Goal: Information Seeking & Learning: Learn about a topic

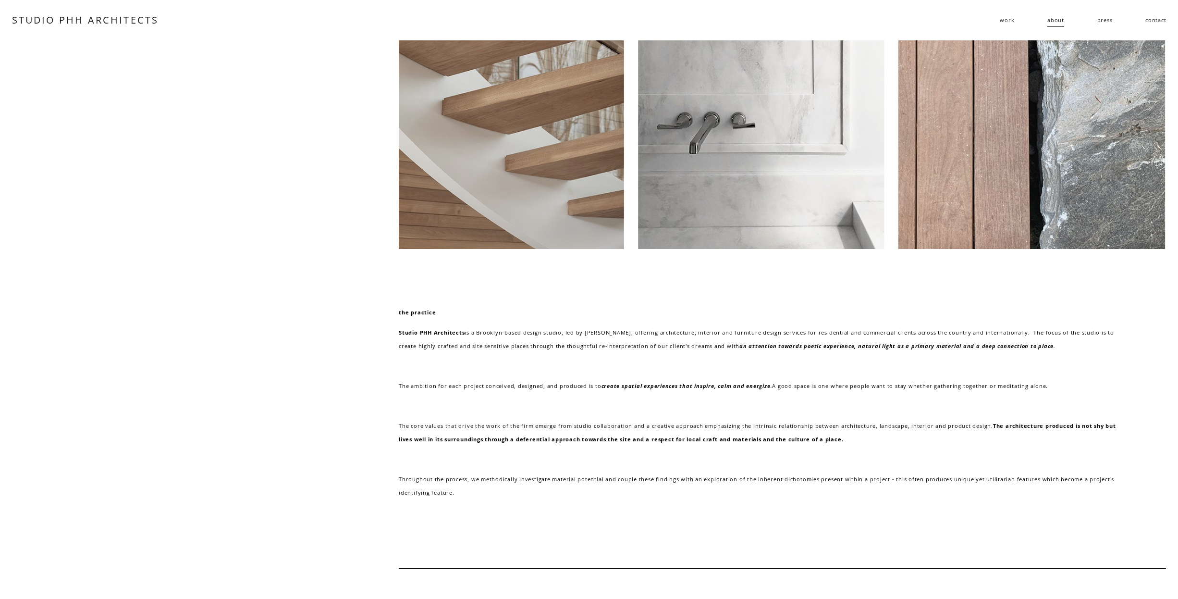
drag, startPoint x: 744, startPoint y: 315, endPoint x: 794, endPoint y: 324, distance: 51.2
click at [790, 324] on div "the practice Studio PHH Architects is a Brooklyn-based design studio, led by Pi…" at bounding box center [758, 402] width 719 height 193
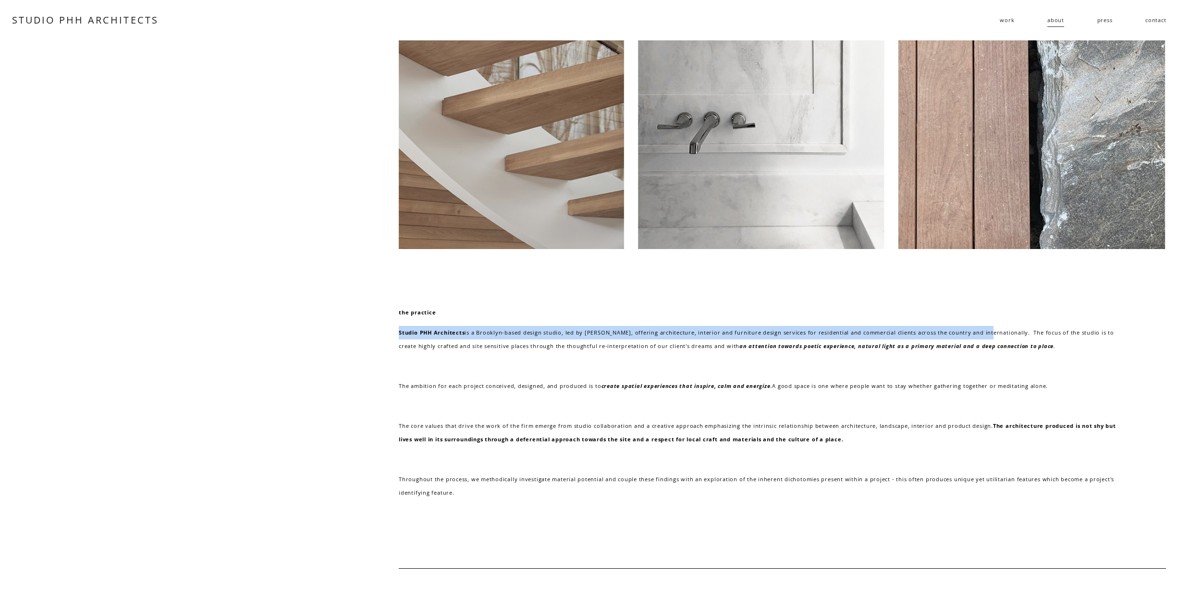
drag, startPoint x: 976, startPoint y: 336, endPoint x: 844, endPoint y: 322, distance: 133.4
click at [844, 322] on div "the practice Studio PHH Architects is a Brooklyn-based design studio, led by Pi…" at bounding box center [758, 402] width 719 height 193
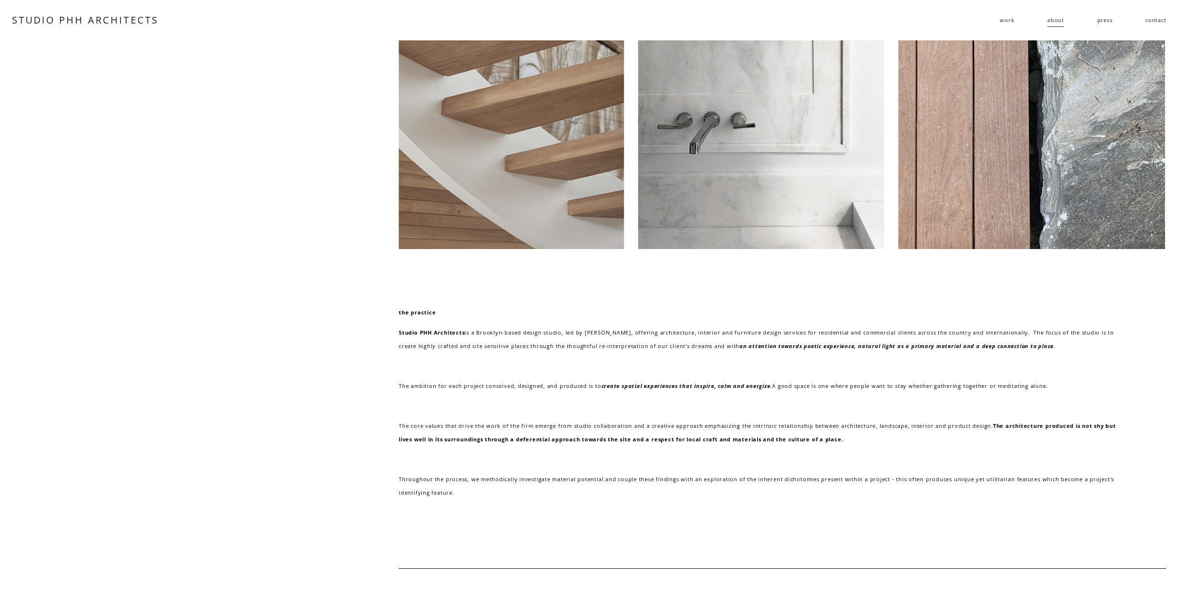
drag, startPoint x: 844, startPoint y: 321, endPoint x: 767, endPoint y: 323, distance: 76.9
click at [825, 324] on div "the practice Studio PHH Architects is a Brooklyn-based design studio, led by Pi…" at bounding box center [758, 402] width 719 height 193
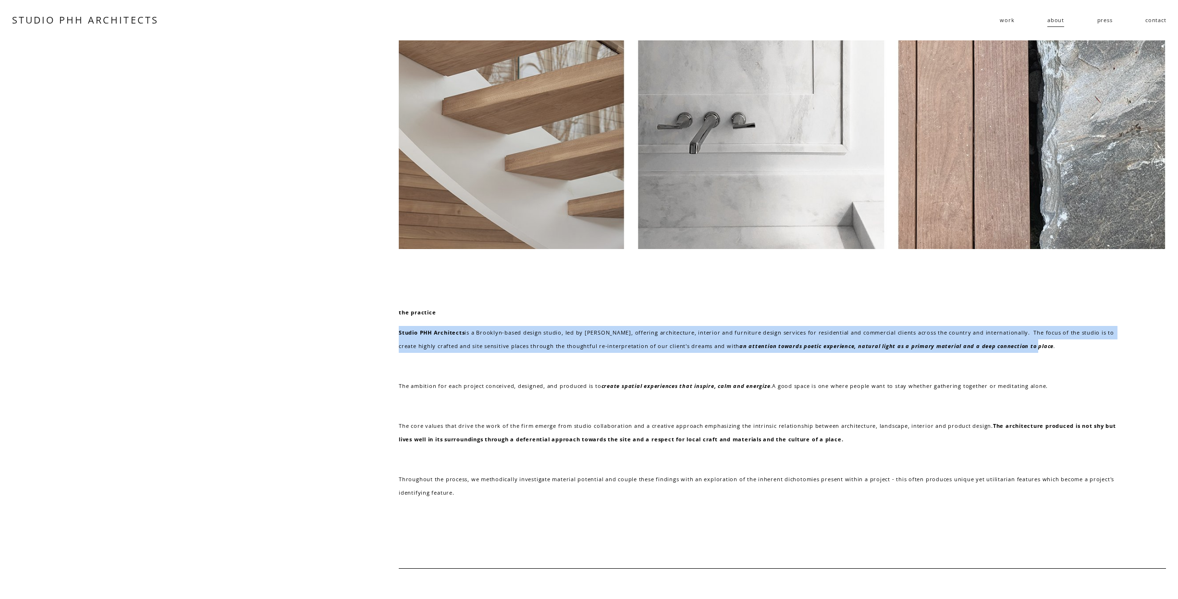
drag, startPoint x: 766, startPoint y: 323, endPoint x: 1033, endPoint y: 347, distance: 267.7
click at [1033, 347] on div "the practice Studio PHH Architects is a Brooklyn-based design studio, led by Pi…" at bounding box center [758, 402] width 719 height 193
click at [1033, 347] on em "an attention towards poetic experience, natural light as a primary material and…" at bounding box center [896, 345] width 314 height 7
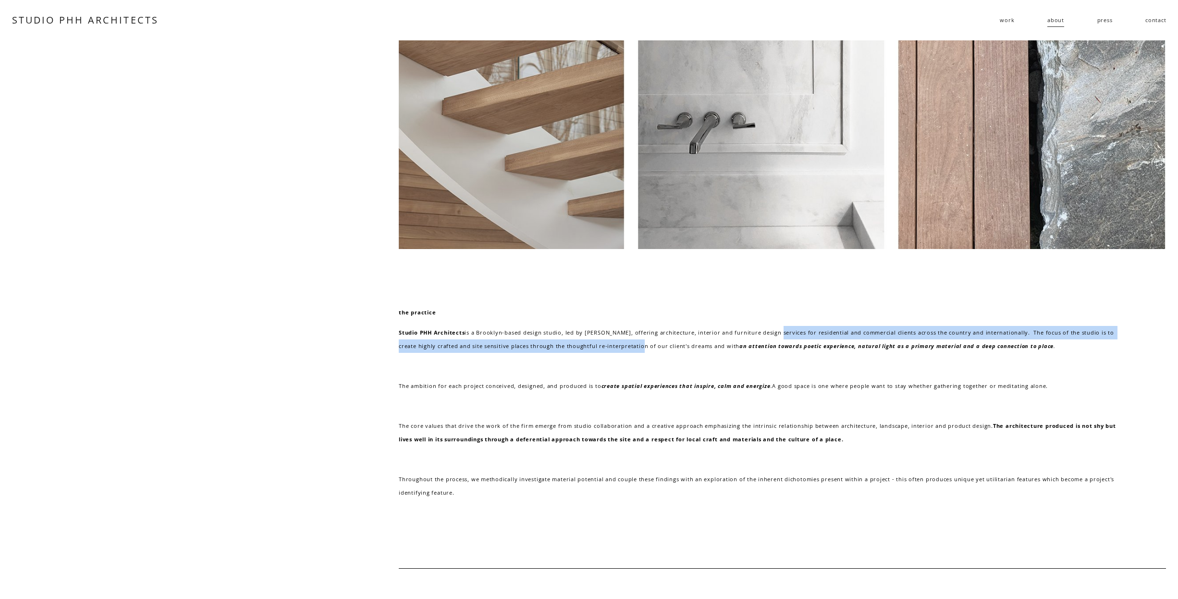
drag, startPoint x: 713, startPoint y: 337, endPoint x: 601, endPoint y: 348, distance: 112.5
click at [601, 348] on p "Studio PHH Architects is a Brooklyn-based design studio, led by Pierre-Henri Ho…" at bounding box center [758, 339] width 719 height 26
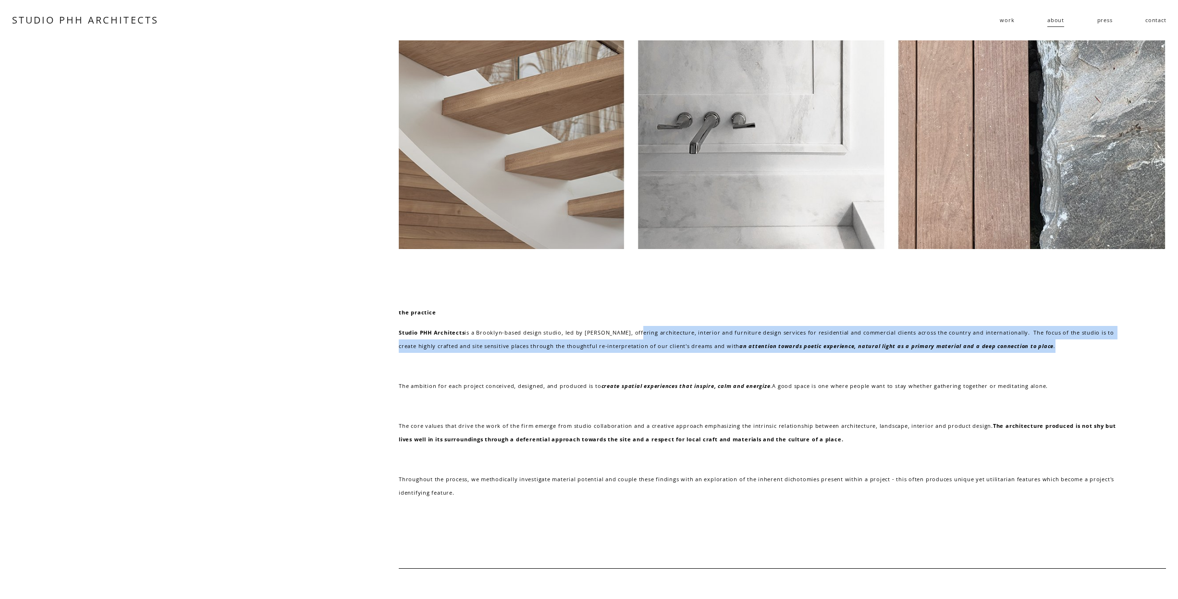
drag, startPoint x: 706, startPoint y: 337, endPoint x: 840, endPoint y: 361, distance: 136.3
click at [840, 361] on div "the practice Studio PHH Architects is a Brooklyn-based design studio, led by Pi…" at bounding box center [758, 402] width 719 height 193
drag, startPoint x: 840, startPoint y: 361, endPoint x: 848, endPoint y: 358, distance: 9.1
click at [840, 361] on p at bounding box center [758, 365] width 719 height 13
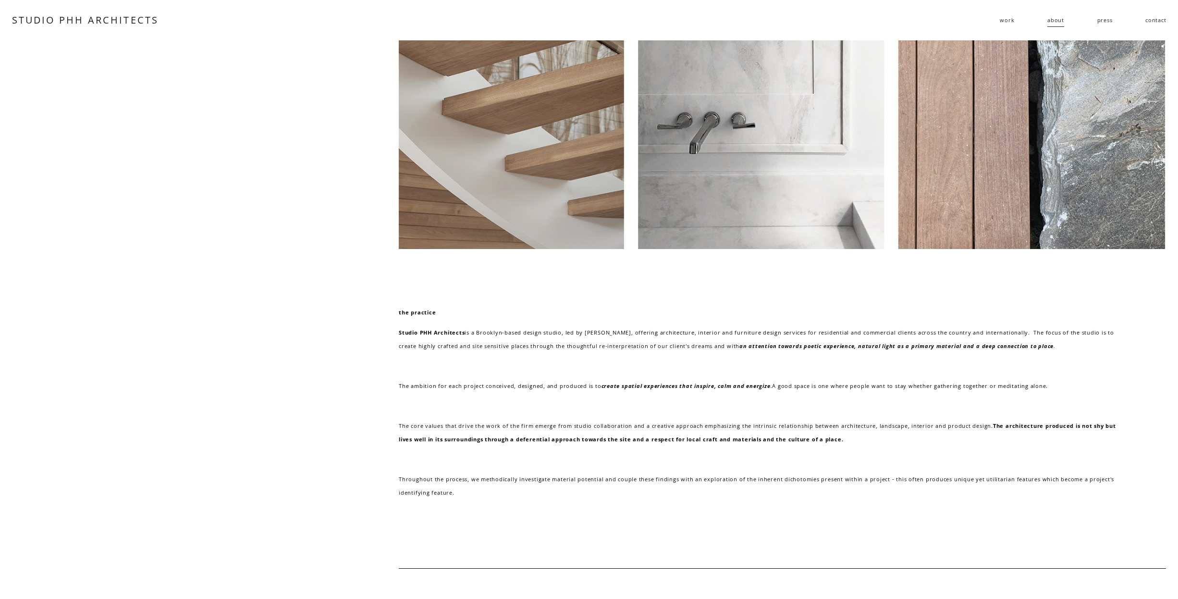
click at [135, 24] on link "STUDIO PHH ARCHITECTS" at bounding box center [85, 19] width 147 height 13
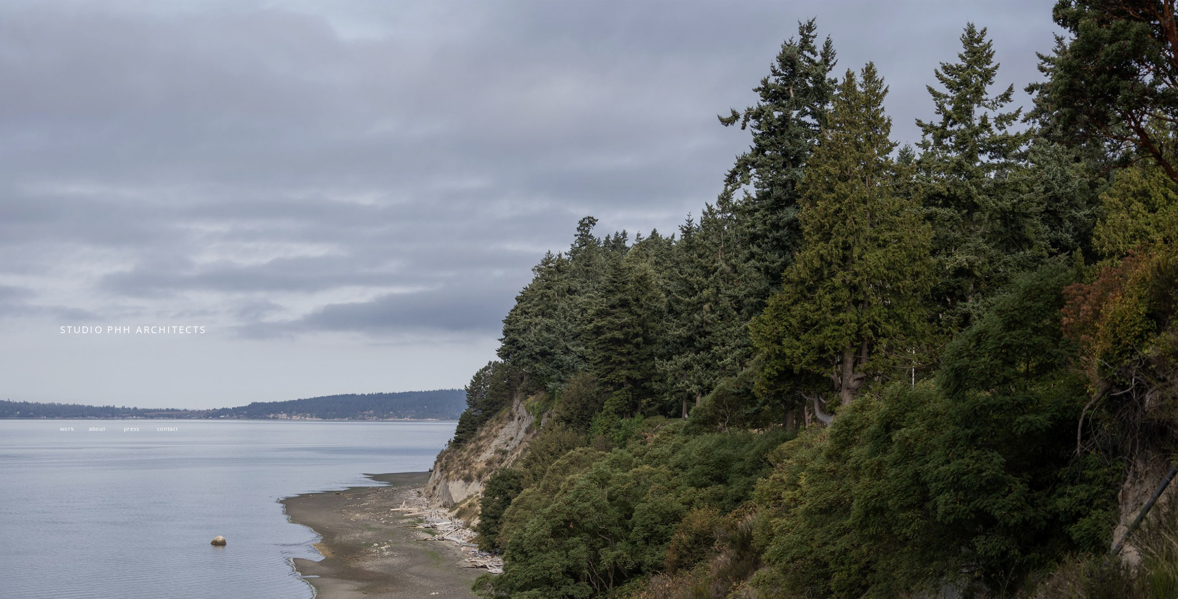
scroll to position [181, 0]
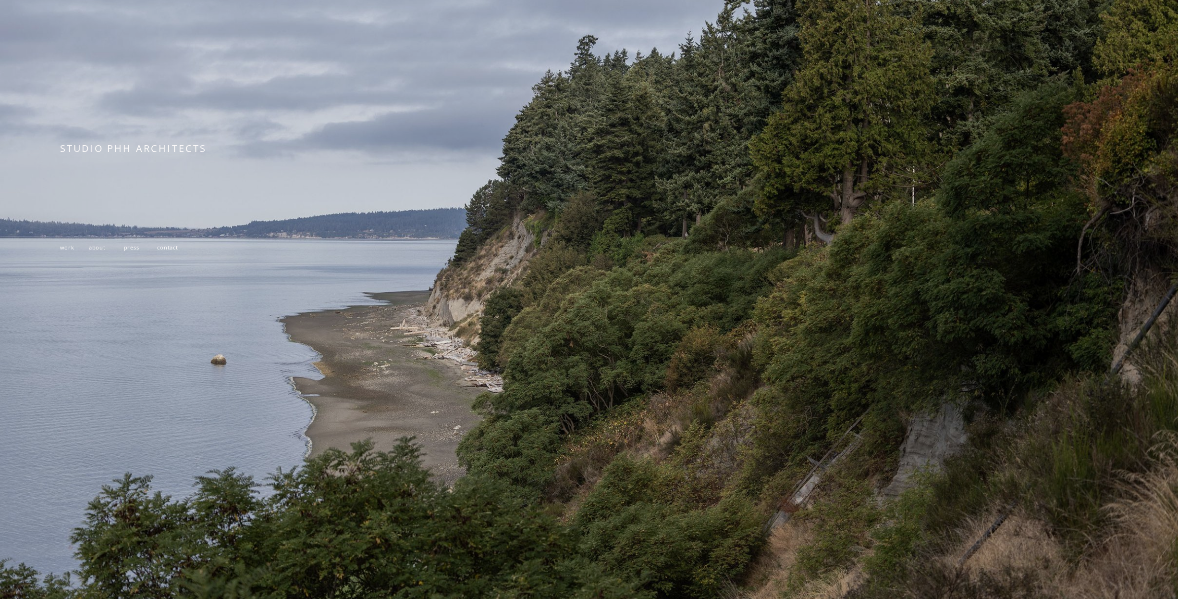
click at [98, 251] on span "about" at bounding box center [97, 247] width 17 height 7
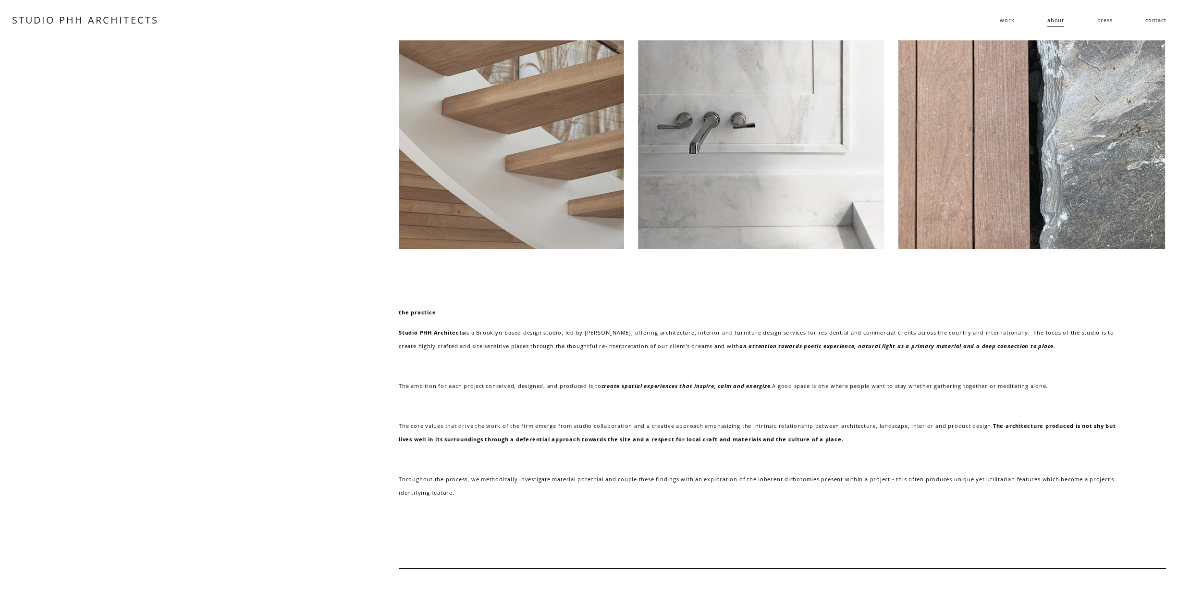
click at [104, 24] on link "STUDIO PHH ARCHITECTS" at bounding box center [85, 19] width 147 height 13
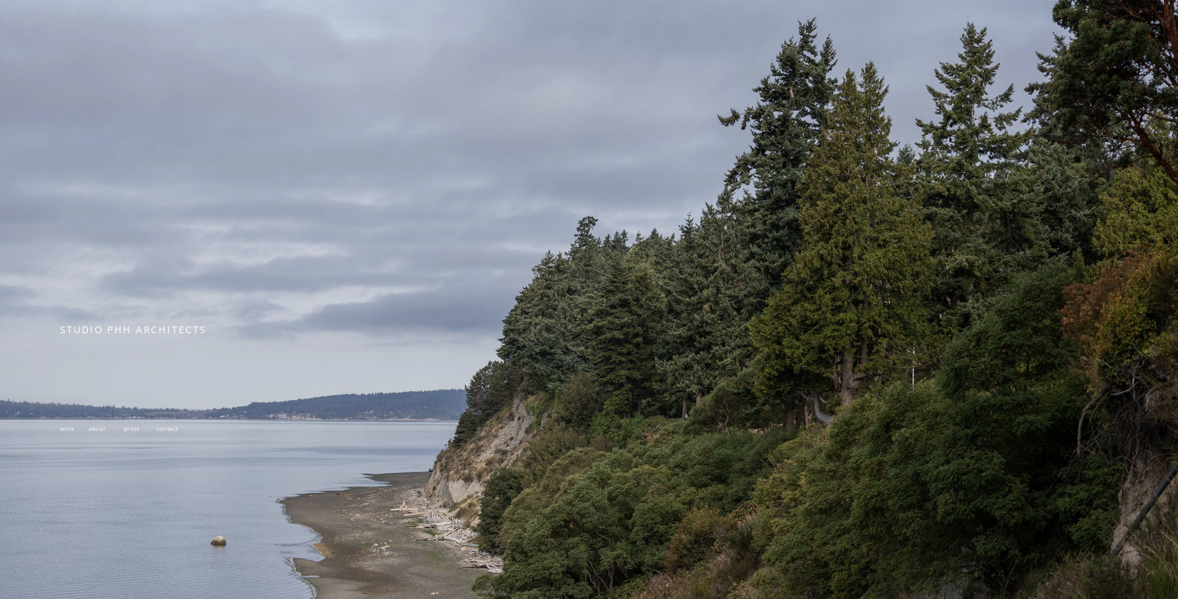
click at [127, 431] on span "press" at bounding box center [131, 428] width 15 height 7
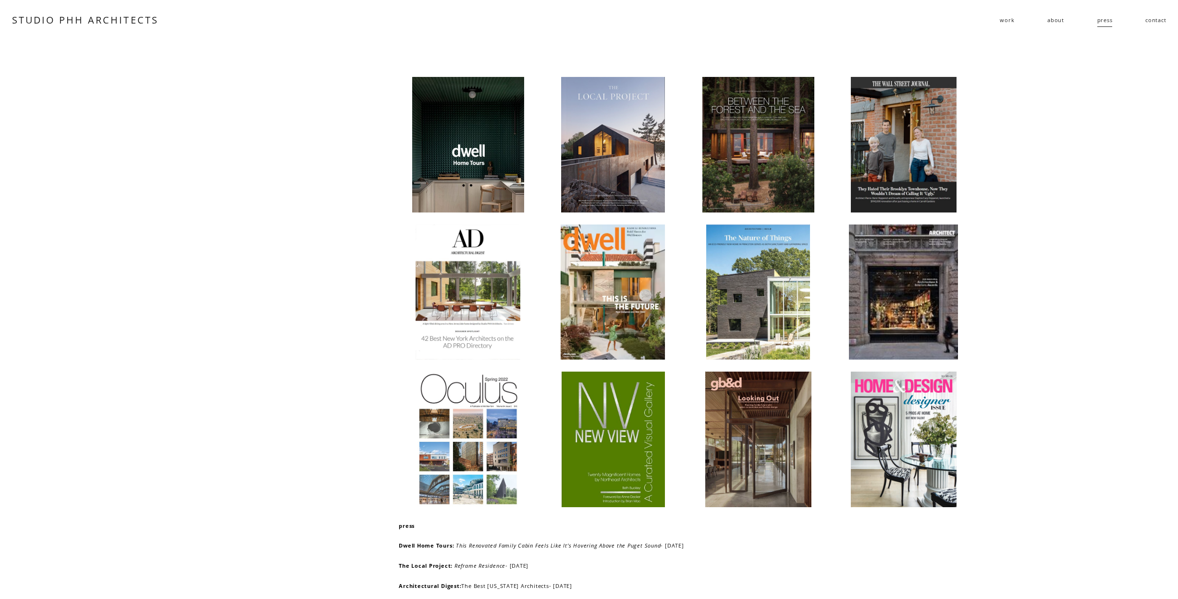
click at [1010, 20] on span "work" at bounding box center [1007, 19] width 14 height 13
click at [0, 0] on span "residential" at bounding box center [0, 0] width 0 height 0
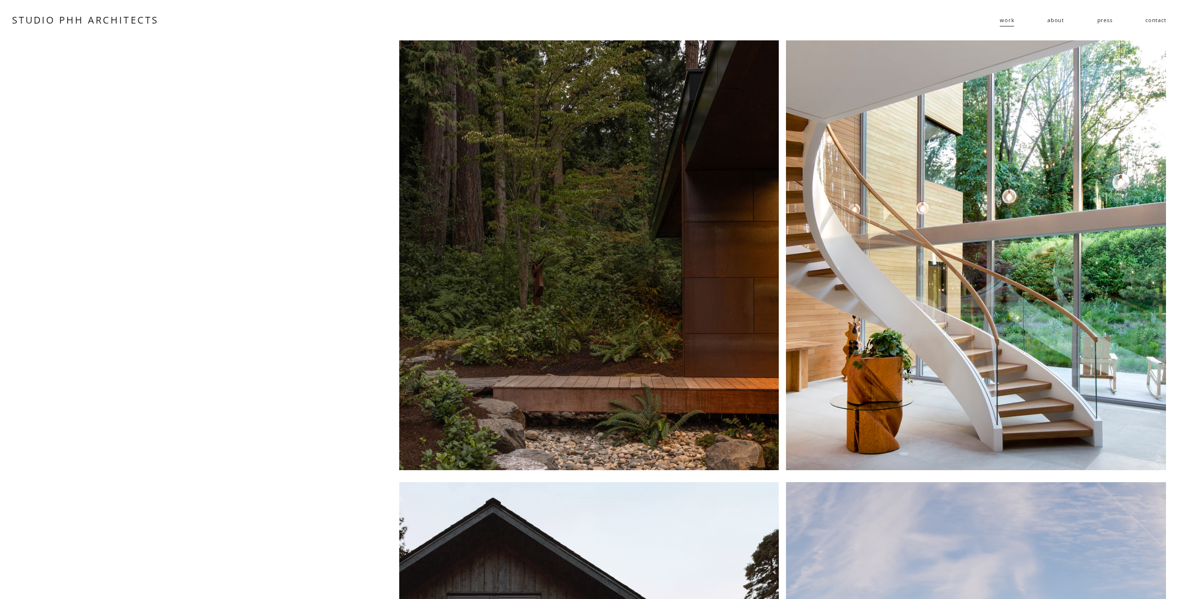
click at [0, 0] on span "public" at bounding box center [0, 0] width 0 height 0
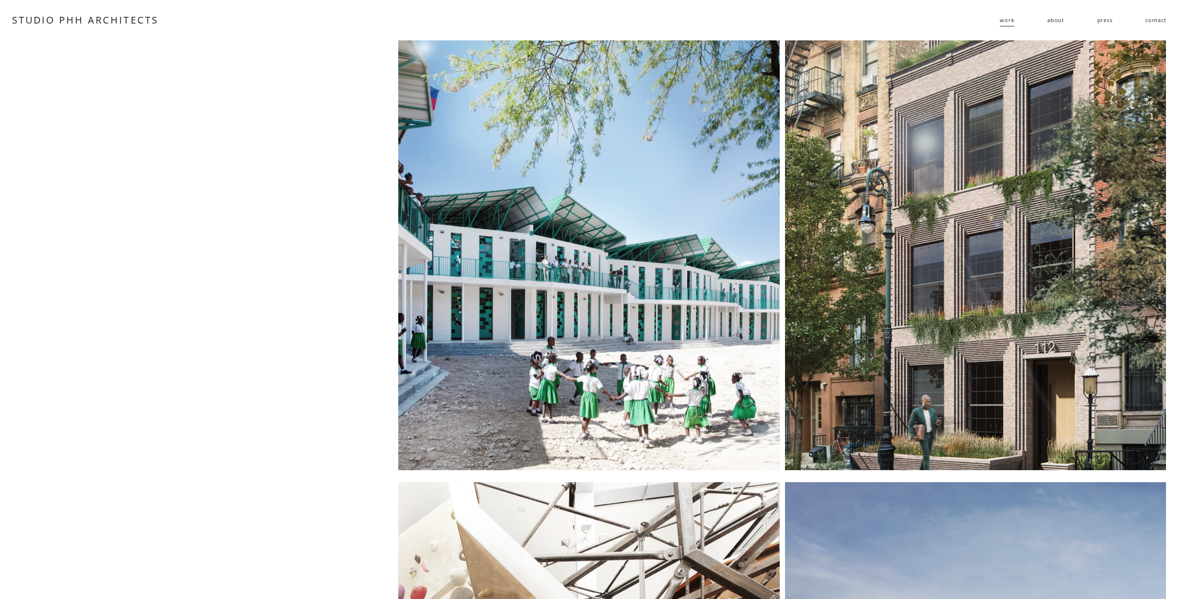
click at [475, 260] on div at bounding box center [588, 255] width 381 height 430
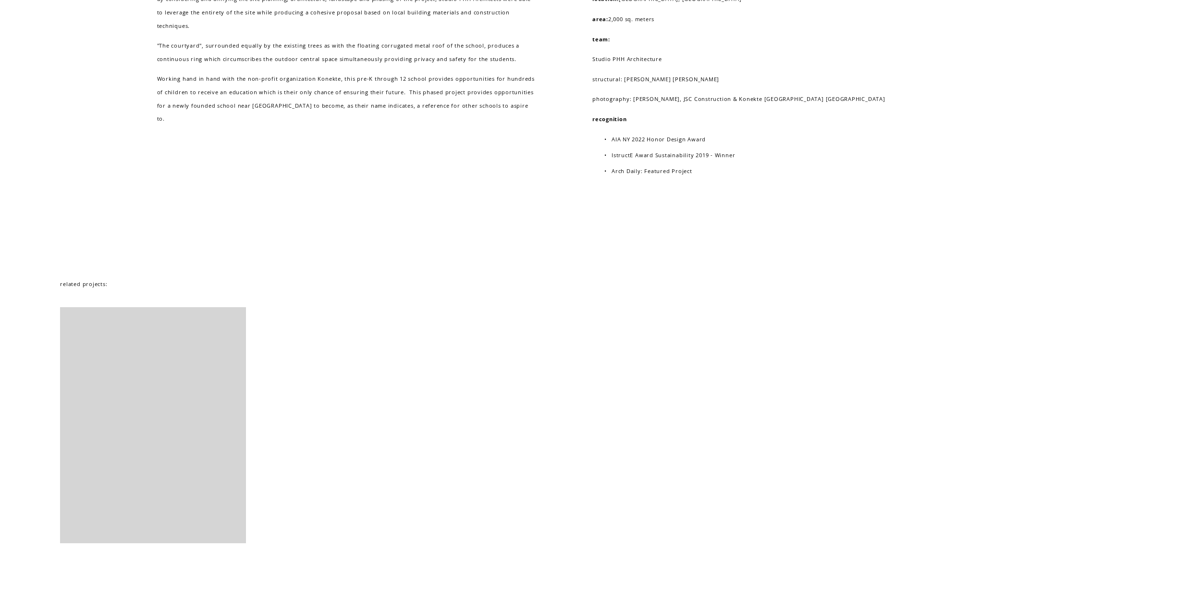
scroll to position [6484, 0]
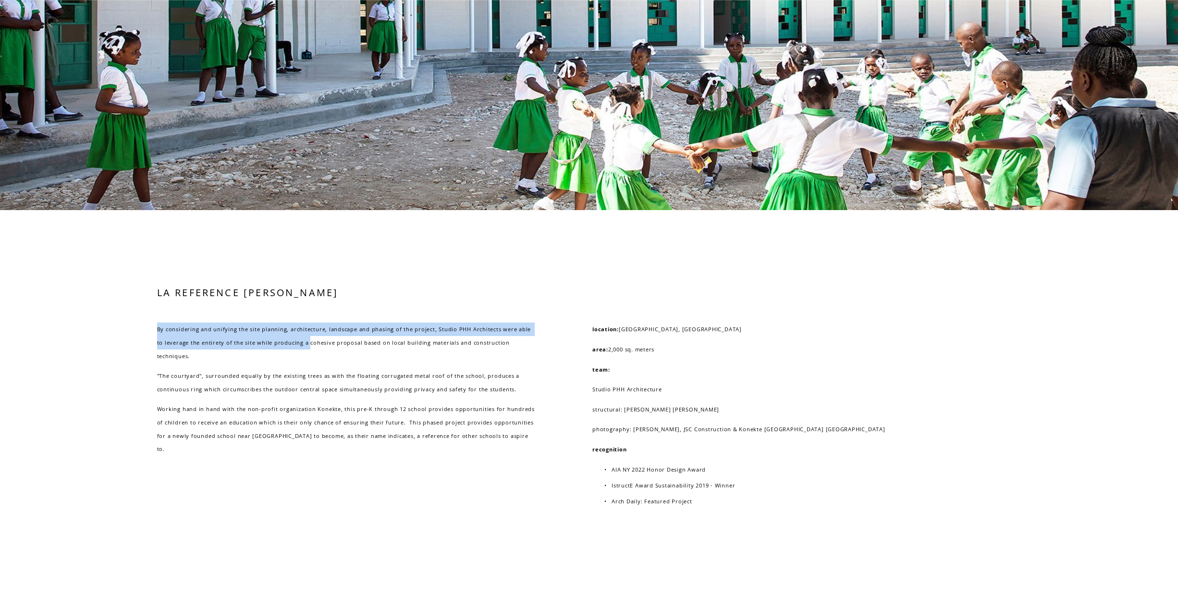
drag, startPoint x: 158, startPoint y: 353, endPoint x: 299, endPoint y: 369, distance: 142.7
click at [299, 369] on div "LA REFERENCE [PERSON_NAME] By considering and unifying the site planning, archi…" at bounding box center [589, 427] width 1178 height 283
click at [299, 362] on p "By considering and unifying the site planning, architecture, landscape and phas…" at bounding box center [347, 342] width 381 height 40
drag, startPoint x: 528, startPoint y: 370, endPoint x: 143, endPoint y: 351, distance: 385.8
click at [144, 351] on div "LA REFERENCE [PERSON_NAME] By considering and unifying the site planning, archi…" at bounding box center [589, 427] width 1178 height 283
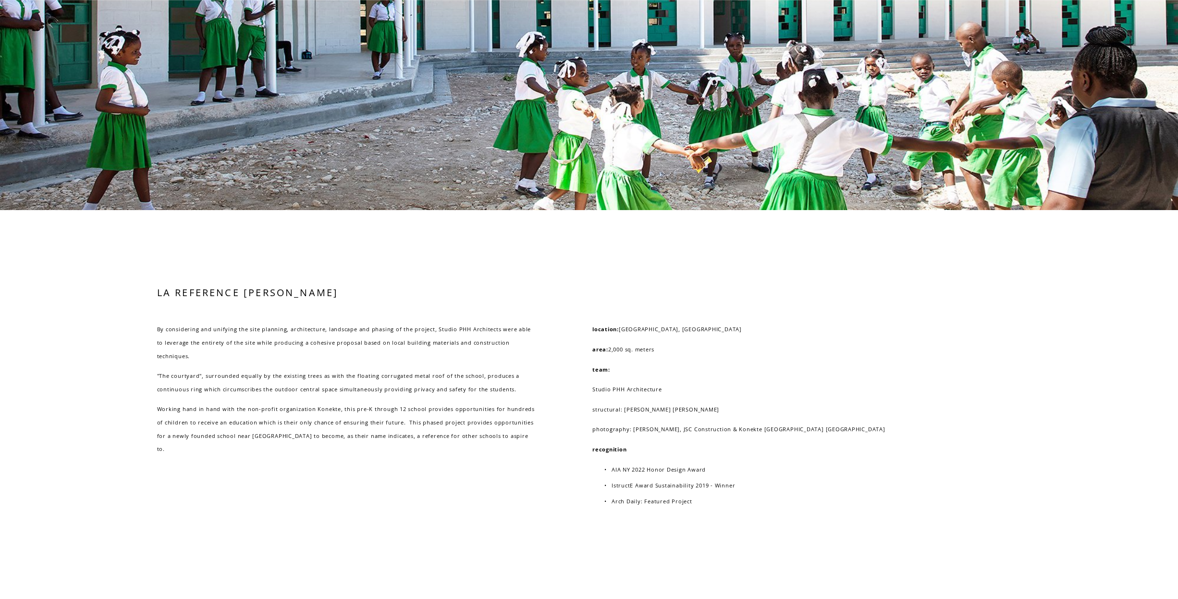
click at [144, 351] on div "LA REFERENCE [PERSON_NAME] By considering and unifying the site planning, archi…" at bounding box center [589, 427] width 1178 height 283
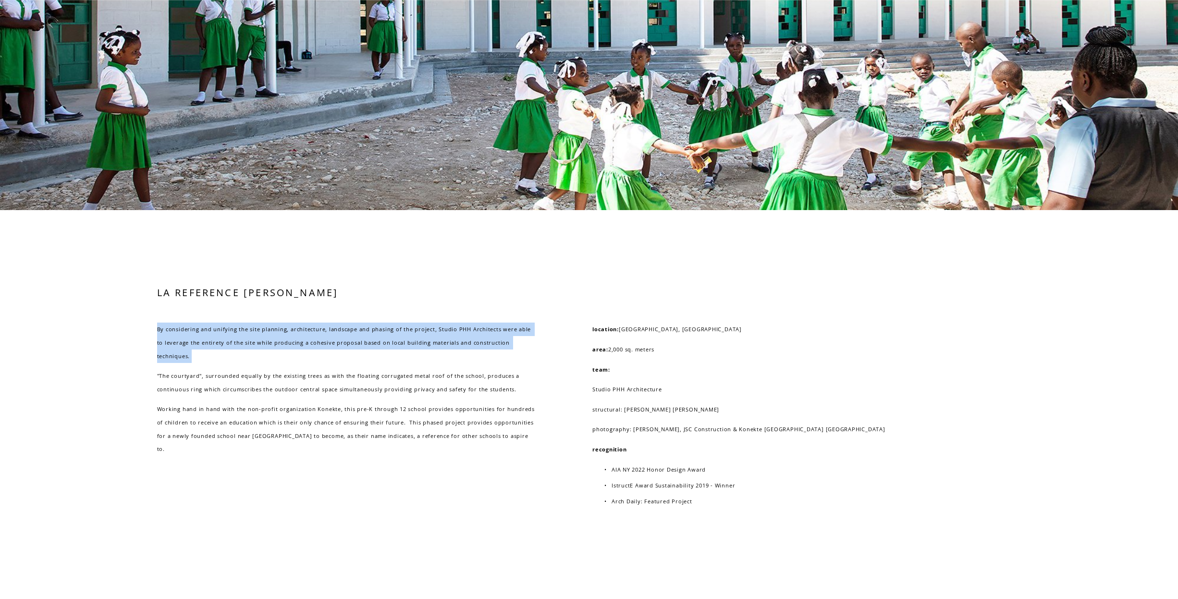
drag, startPoint x: 202, startPoint y: 365, endPoint x: 565, endPoint y: 381, distance: 362.6
click at [565, 381] on div "LA REFERENCE [PERSON_NAME] By considering and unifying the site planning, archi…" at bounding box center [589, 427] width 1178 height 283
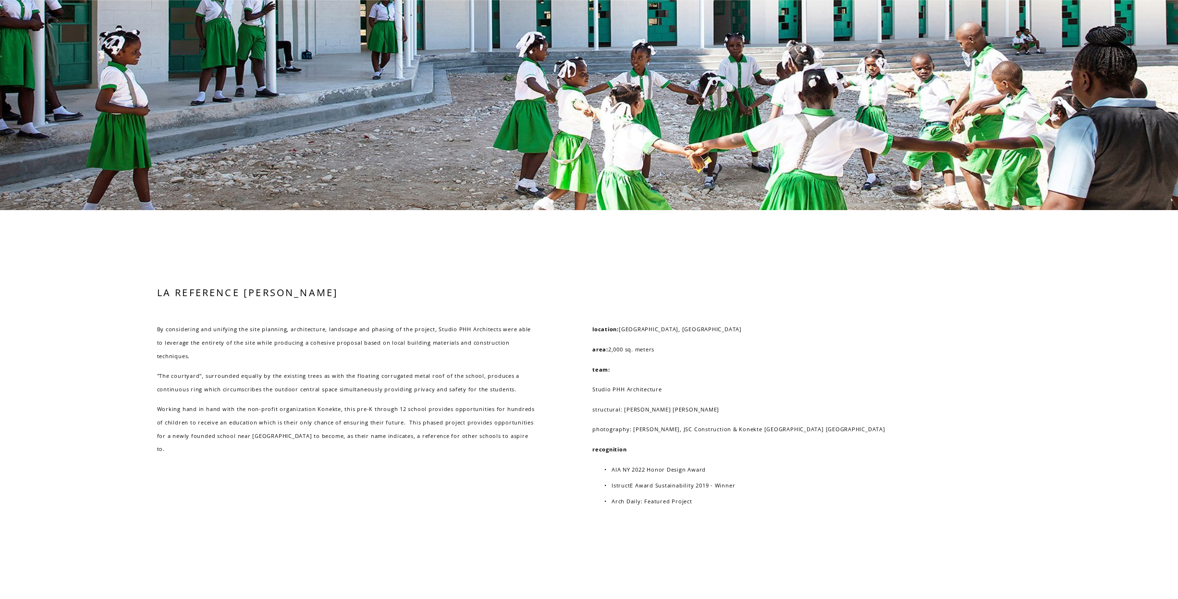
click at [498, 380] on div "By considering and unifying the site planning, architecture, landscape and phas…" at bounding box center [347, 388] width 381 height 133
drag, startPoint x: 486, startPoint y: 410, endPoint x: 102, endPoint y: 394, distance: 384.2
click at [101, 394] on div "LA REFERENCE [PERSON_NAME] By considering and unifying the site planning, archi…" at bounding box center [589, 427] width 1178 height 283
click at [195, 395] on p ""The courtyard", surrounded equally by the existing trees as with the floating …" at bounding box center [347, 382] width 381 height 26
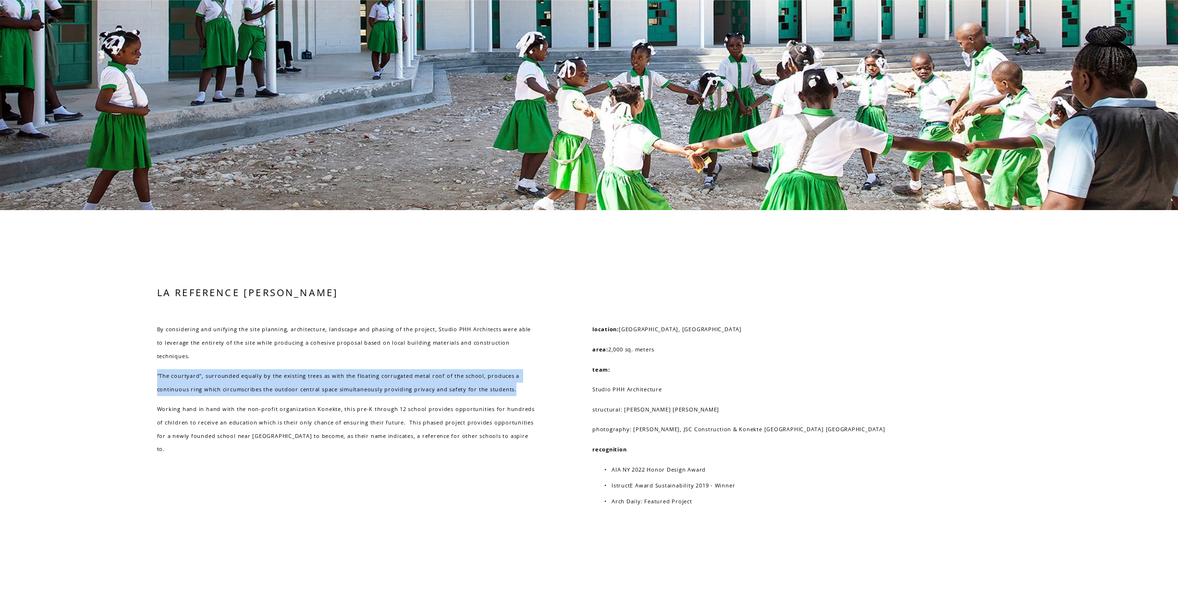
drag, startPoint x: 152, startPoint y: 393, endPoint x: 447, endPoint y: 408, distance: 295.4
click at [447, 408] on div "LA REFERENCE [PERSON_NAME] By considering and unifying the site planning, archi…" at bounding box center [589, 427] width 1178 height 283
click at [447, 395] on p ""The courtyard", surrounded equally by the existing trees as with the floating …" at bounding box center [347, 382] width 381 height 26
drag, startPoint x: 527, startPoint y: 401, endPoint x: 123, endPoint y: 384, distance: 403.9
click at [123, 384] on div "LA REFERENCE [PERSON_NAME] By considering and unifying the site planning, archi…" at bounding box center [589, 427] width 1178 height 283
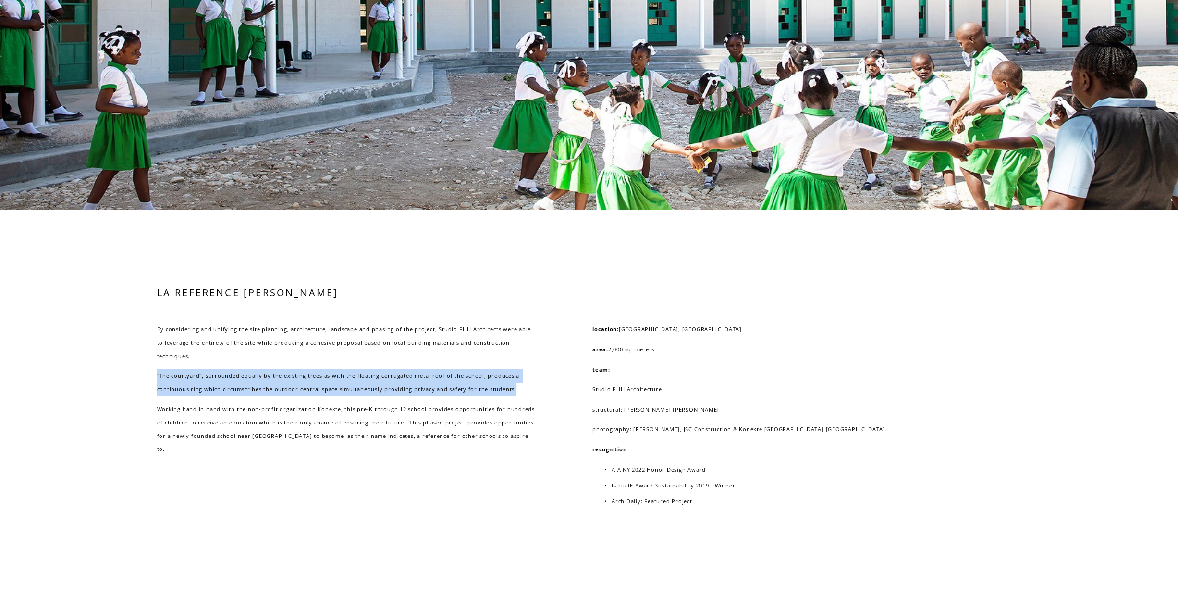
click at [123, 384] on div "LA REFERENCE [PERSON_NAME] By considering and unifying the site planning, archi…" at bounding box center [589, 427] width 1178 height 283
drag, startPoint x: 139, startPoint y: 384, endPoint x: 522, endPoint y: 415, distance: 384.1
click at [522, 415] on div "LA REFERENCE [PERSON_NAME] By considering and unifying the site planning, archi…" at bounding box center [589, 427] width 1178 height 283
click at [127, 398] on div "LA REFERENCE [PERSON_NAME] By considering and unifying the site planning, archi…" at bounding box center [589, 427] width 1178 height 283
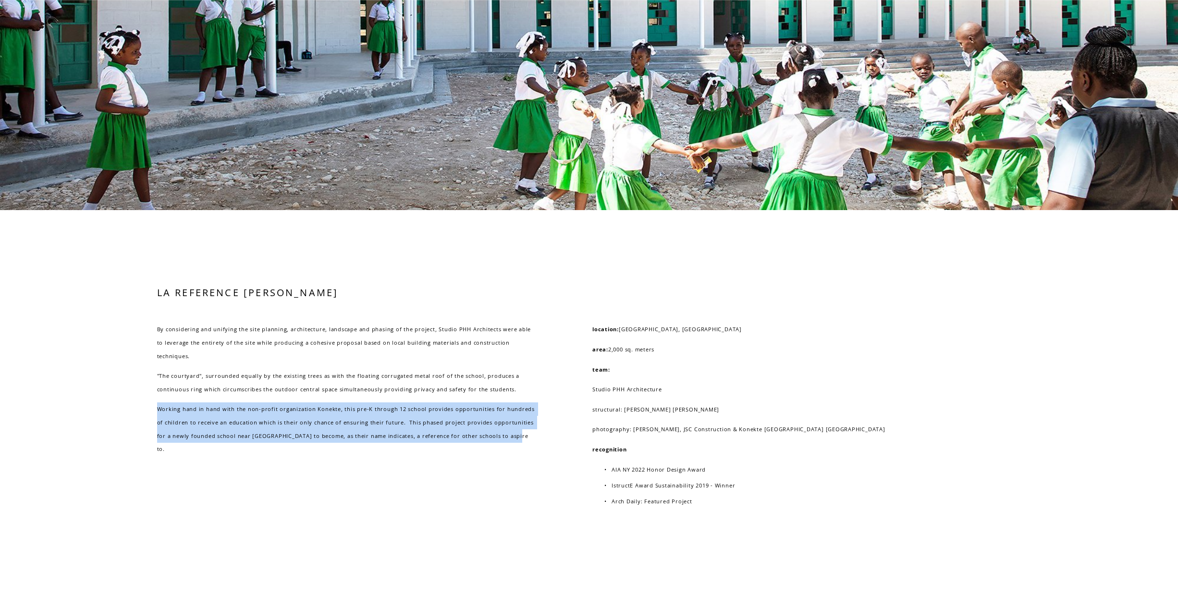
drag, startPoint x: 138, startPoint y: 416, endPoint x: 489, endPoint y: 441, distance: 351.6
click at [489, 441] on div "LA REFERENCE [PERSON_NAME] By considering and unifying the site planning, archi…" at bounding box center [589, 427] width 1178 height 283
click at [489, 441] on p "Working hand in hand with the non-profit organization Konekte, this pre-K throu…" at bounding box center [347, 428] width 381 height 53
drag, startPoint x: 432, startPoint y: 434, endPoint x: 74, endPoint y: 425, distance: 357.6
click at [74, 425] on div "LA REFERENCE [PERSON_NAME] By considering and unifying the site planning, archi…" at bounding box center [589, 427] width 1178 height 283
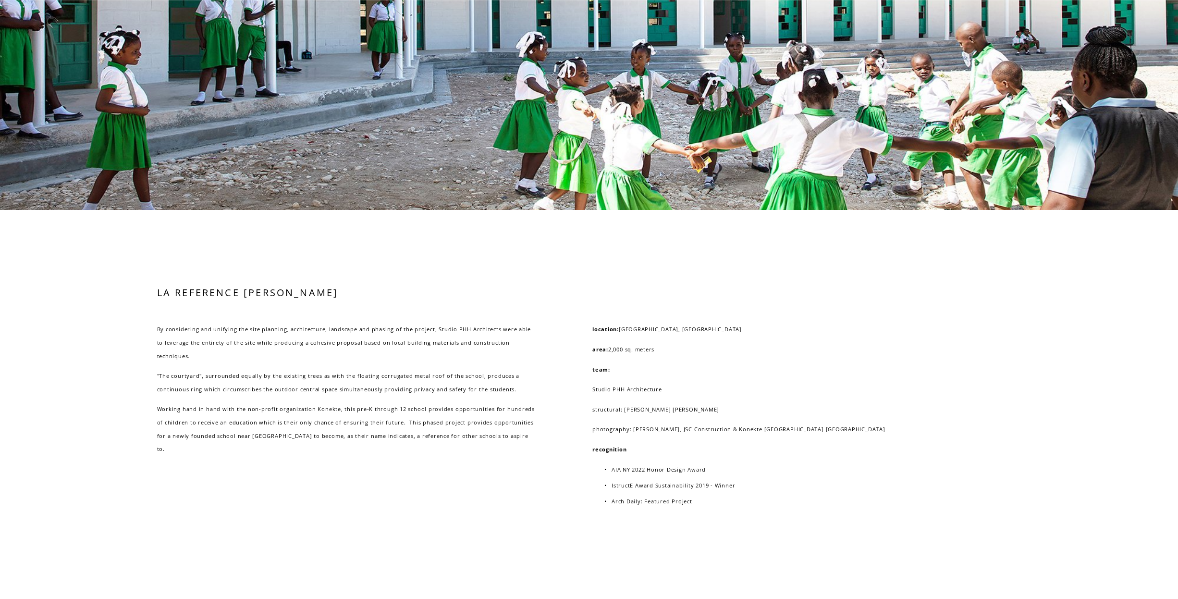
click at [76, 422] on div "LA REFERENCE [PERSON_NAME] By considering and unifying the site planning, archi…" at bounding box center [589, 427] width 1178 height 283
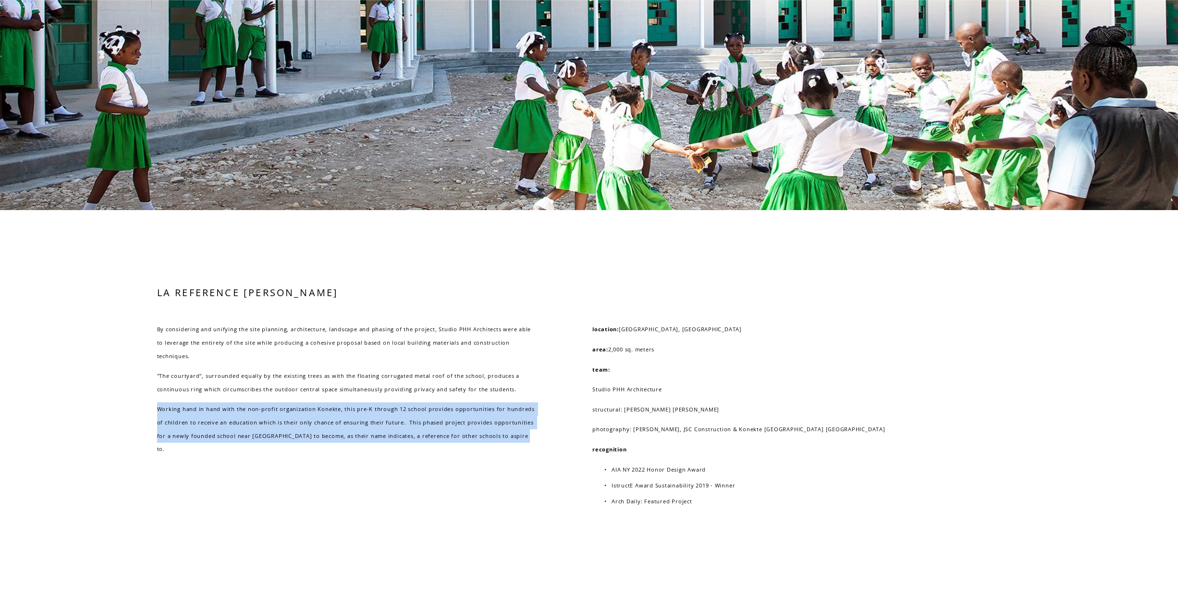
drag, startPoint x: 105, startPoint y: 409, endPoint x: 390, endPoint y: 455, distance: 288.2
click at [390, 455] on div "LA REFERENCE [PERSON_NAME] By considering and unifying the site planning, archi…" at bounding box center [589, 427] width 1178 height 283
click at [212, 437] on p "Working hand in hand with the non-profit organization Konekte, this pre-K throu…" at bounding box center [347, 428] width 381 height 53
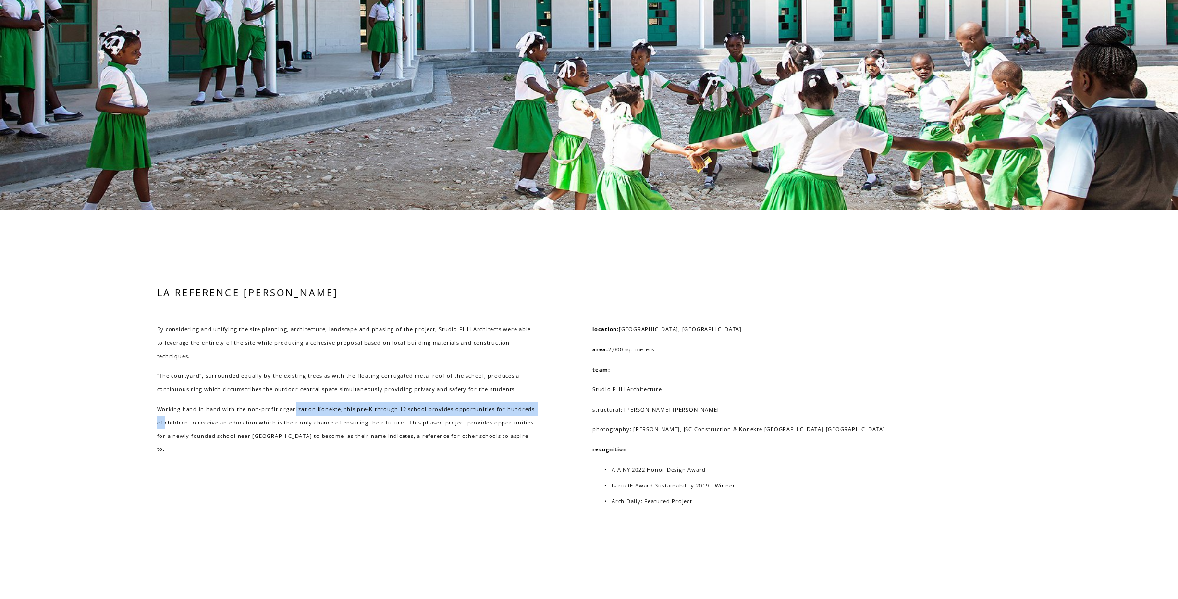
drag, startPoint x: 154, startPoint y: 426, endPoint x: 291, endPoint y: 416, distance: 137.7
click at [291, 416] on div "LA REFERENCE [PERSON_NAME] By considering and unifying the site planning, archi…" at bounding box center [589, 427] width 1178 height 283
click at [293, 416] on p "Working hand in hand with the non-profit organization Konekte, this pre-K throu…" at bounding box center [347, 428] width 381 height 53
drag, startPoint x: 315, startPoint y: 424, endPoint x: 323, endPoint y: 427, distance: 8.1
click at [323, 427] on p "Working hand in hand with the non-profit organization Konekte, this pre-K throu…" at bounding box center [347, 428] width 381 height 53
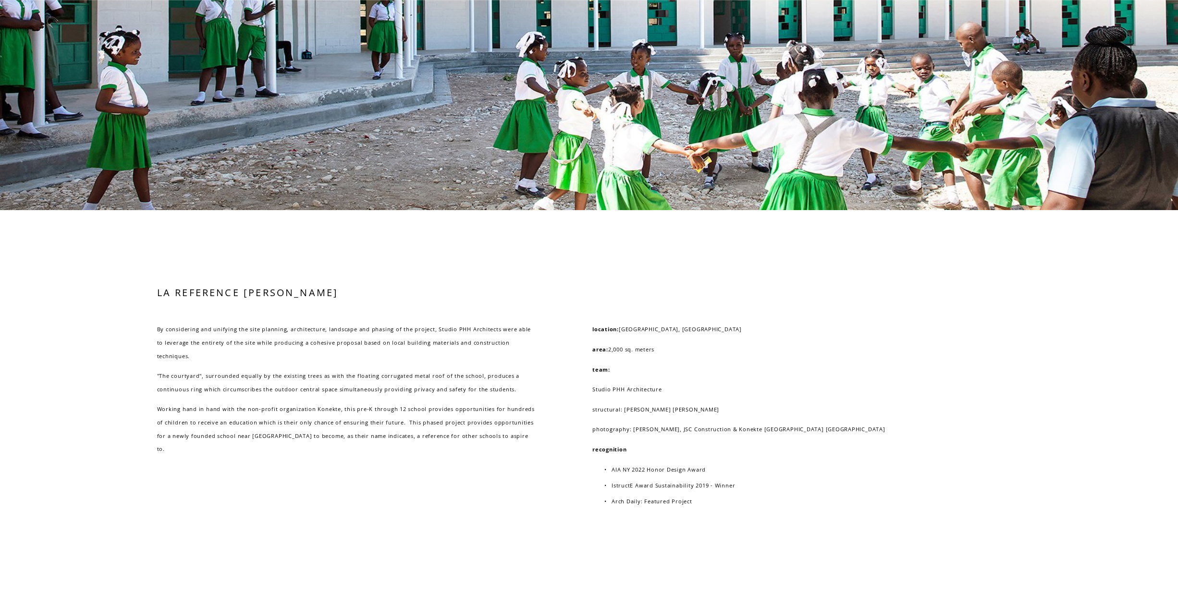
click at [332, 422] on p "Working hand in hand with the non-profit organization Konekte, this pre-K throu…" at bounding box center [347, 428] width 381 height 53
drag, startPoint x: 332, startPoint y: 422, endPoint x: 315, endPoint y: 421, distance: 17.3
click at [315, 421] on p "Working hand in hand with the non-profit organization Konekte, this pre-K throu…" at bounding box center [347, 428] width 381 height 53
click at [315, 422] on p "Working hand in hand with the non-profit organization Konekte, this pre-K throu…" at bounding box center [347, 428] width 381 height 53
drag, startPoint x: 317, startPoint y: 422, endPoint x: 334, endPoint y: 420, distance: 17.9
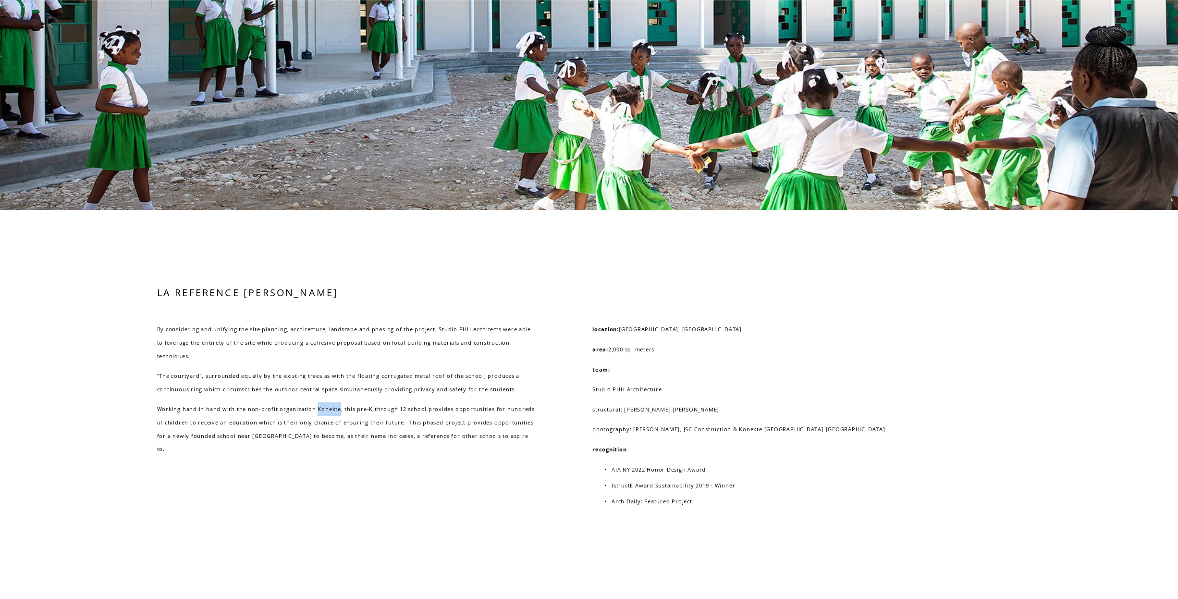
click at [334, 420] on p "Working hand in hand with the non-profit organization Konekte, this pre-K throu…" at bounding box center [347, 428] width 381 height 53
copy p "Konekte"
